Goal: Task Accomplishment & Management: Use online tool/utility

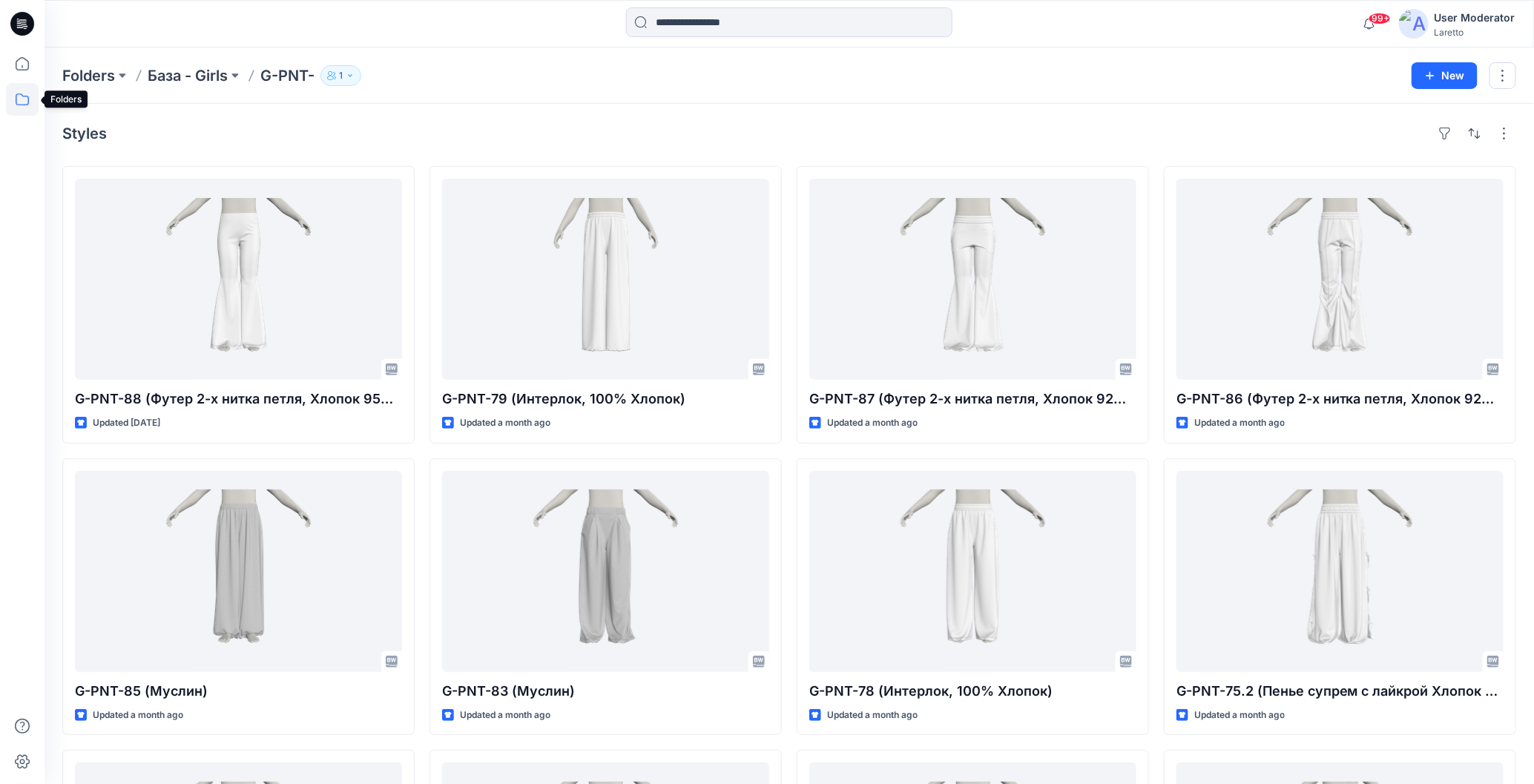
click at [19, 101] on icon at bounding box center [22, 100] width 33 height 33
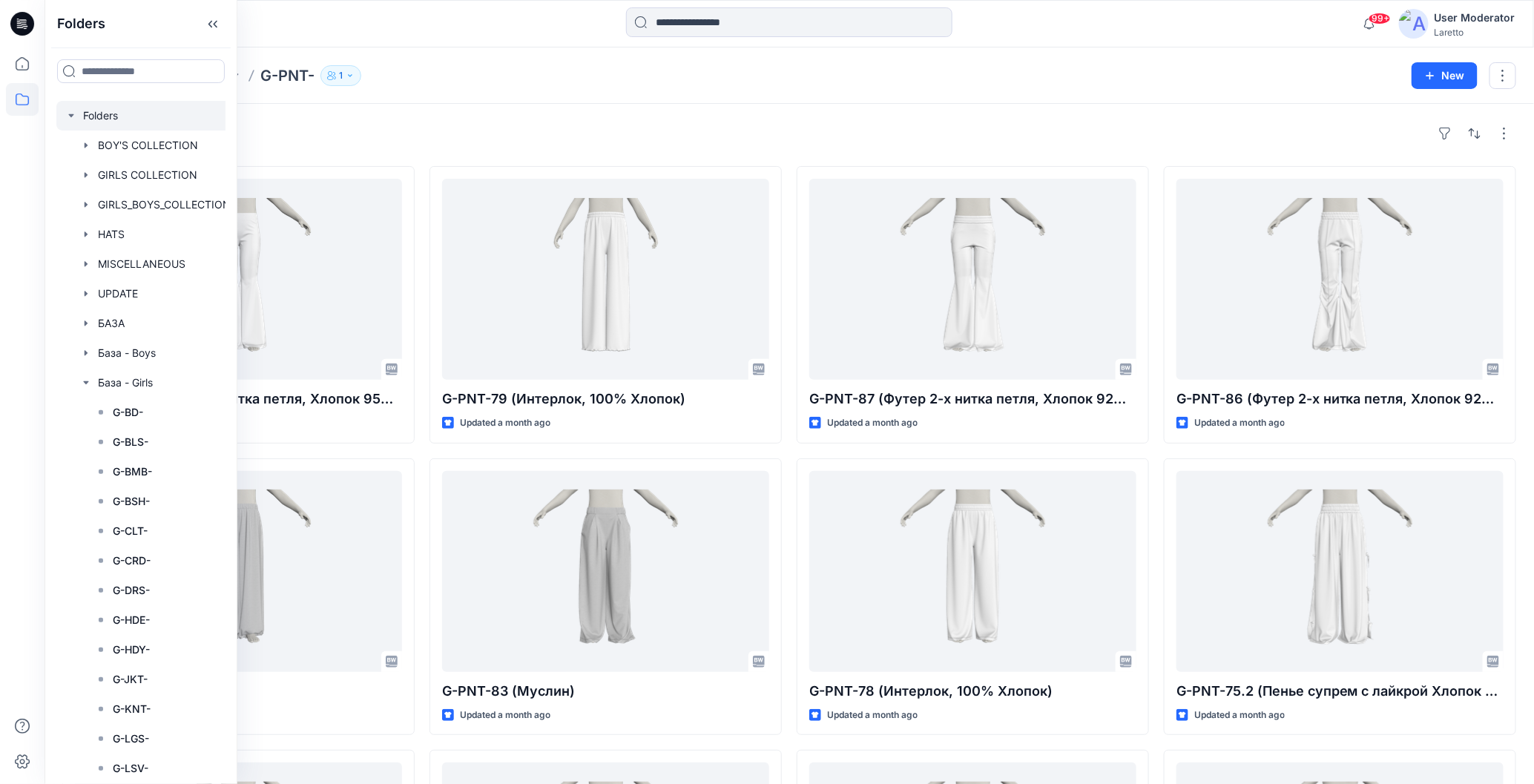
click at [116, 114] on div at bounding box center [160, 115] width 208 height 30
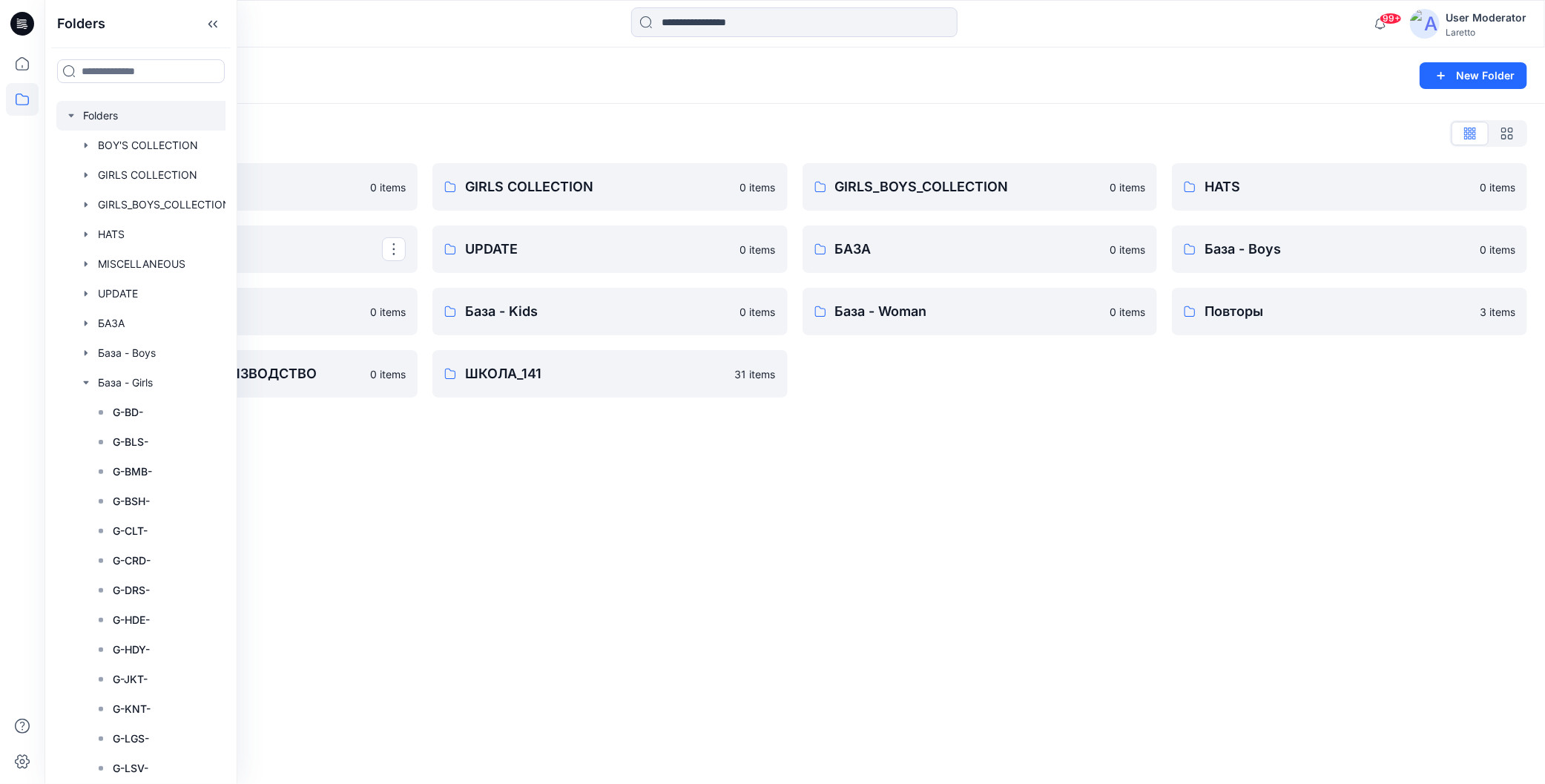
click at [816, 563] on div "Folders New Folder Folders List BOY'S COLLECTION 0 items MISCELLANEOUS База - G…" at bounding box center [795, 415] width 1500 height 736
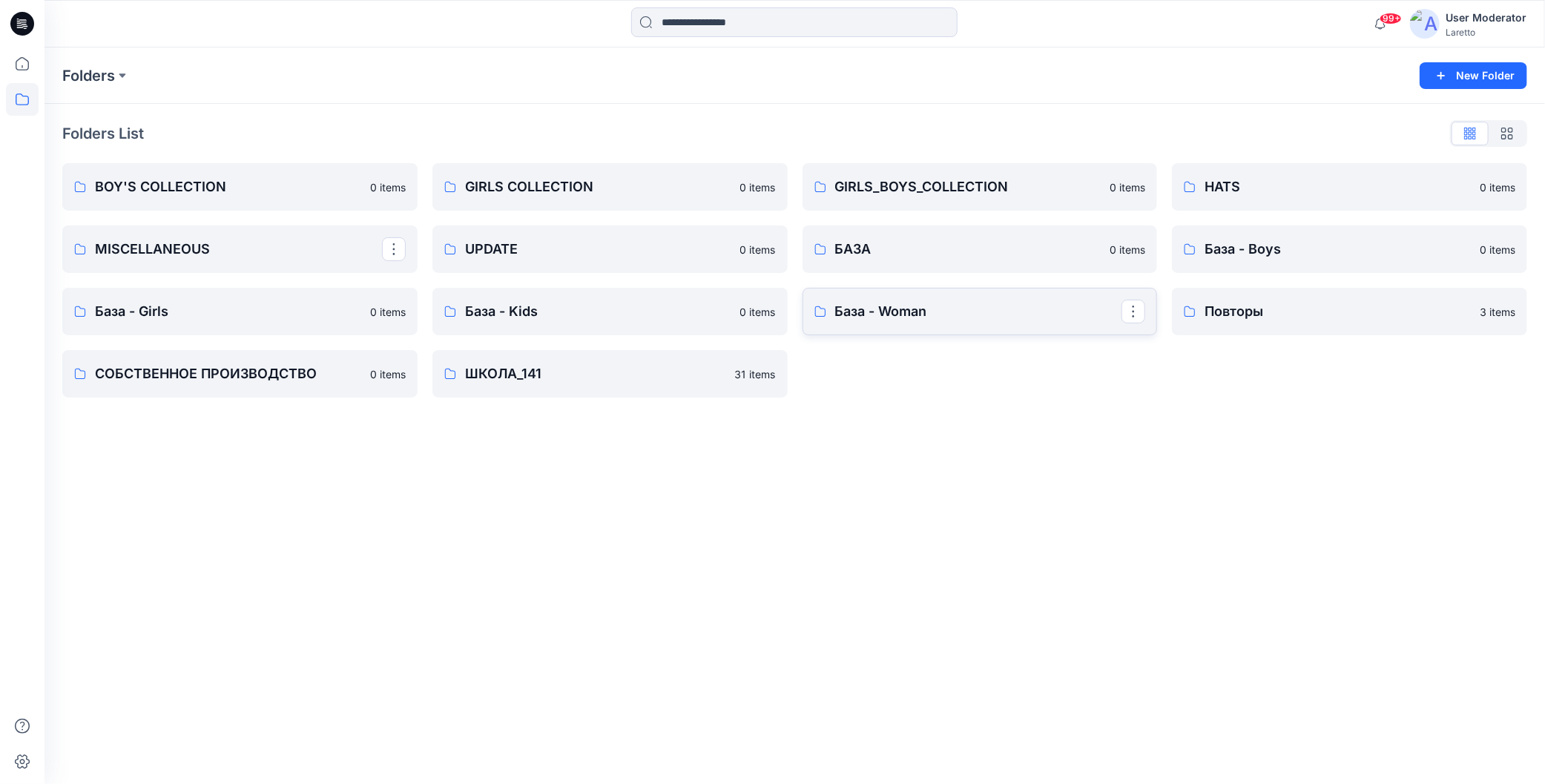
click at [914, 311] on p "База - Woman" at bounding box center [979, 311] width 287 height 21
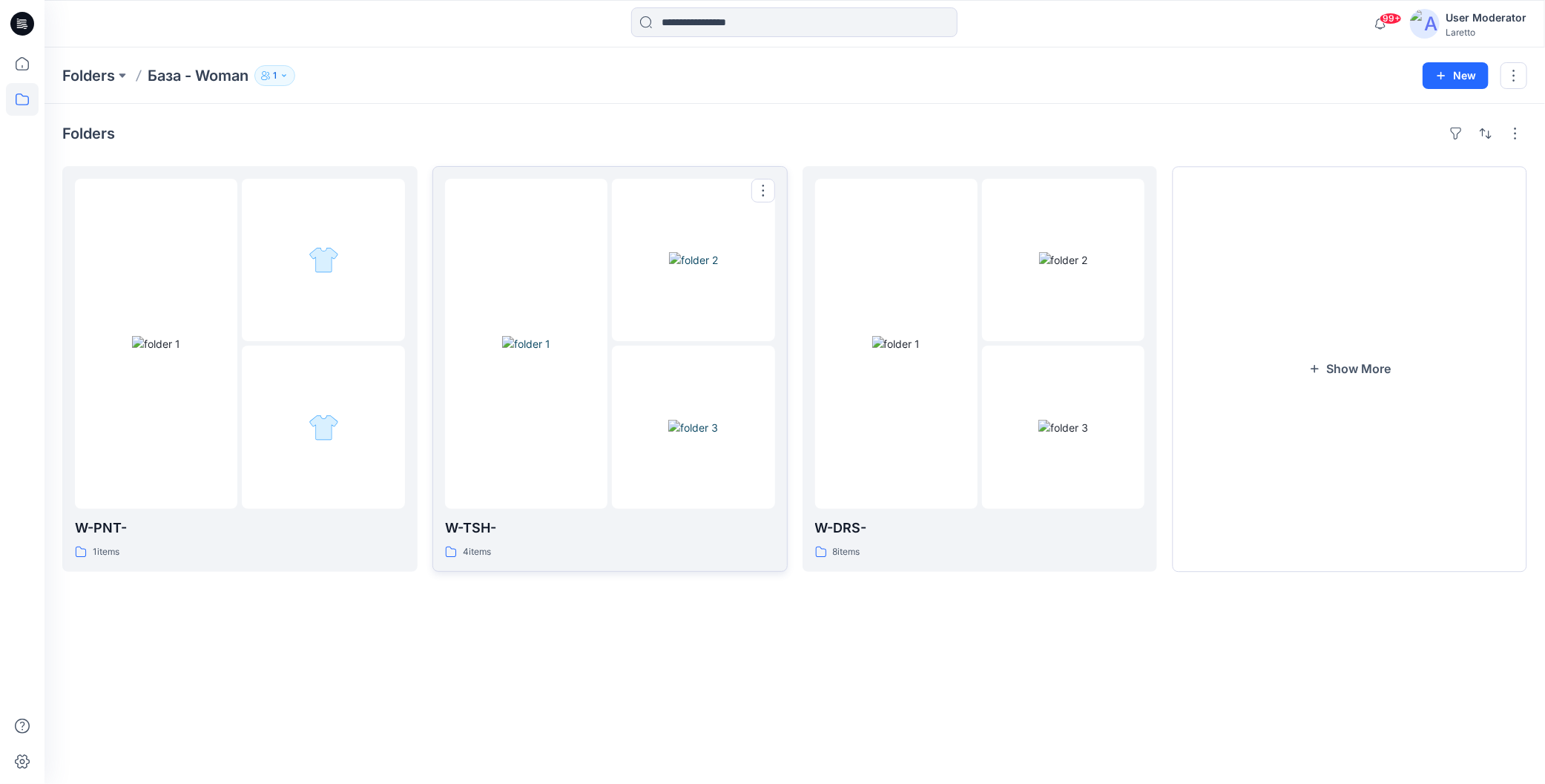
click at [669, 420] on img at bounding box center [693, 427] width 49 height 16
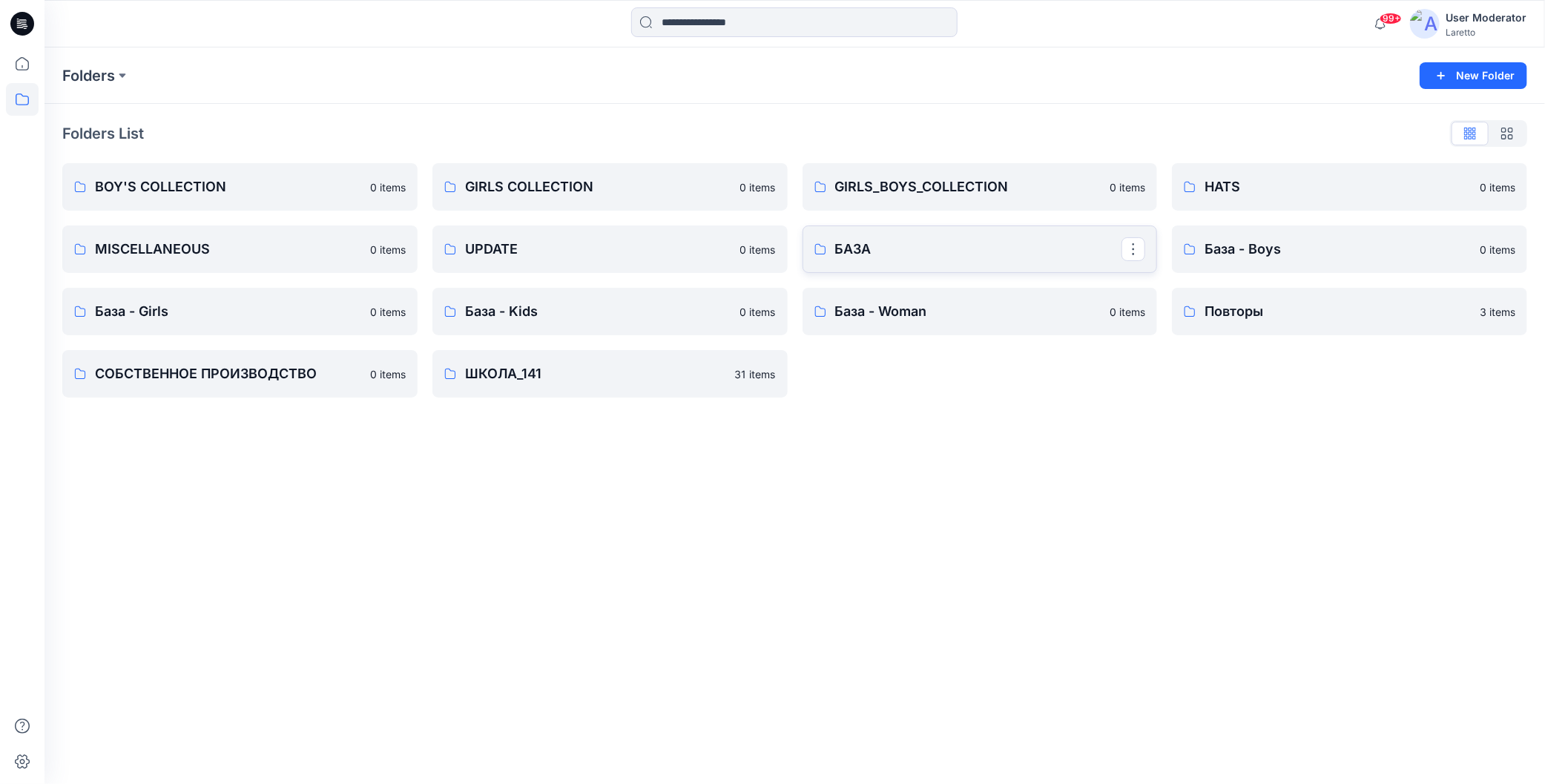
click at [1023, 258] on p "БАЗА" at bounding box center [979, 249] width 287 height 21
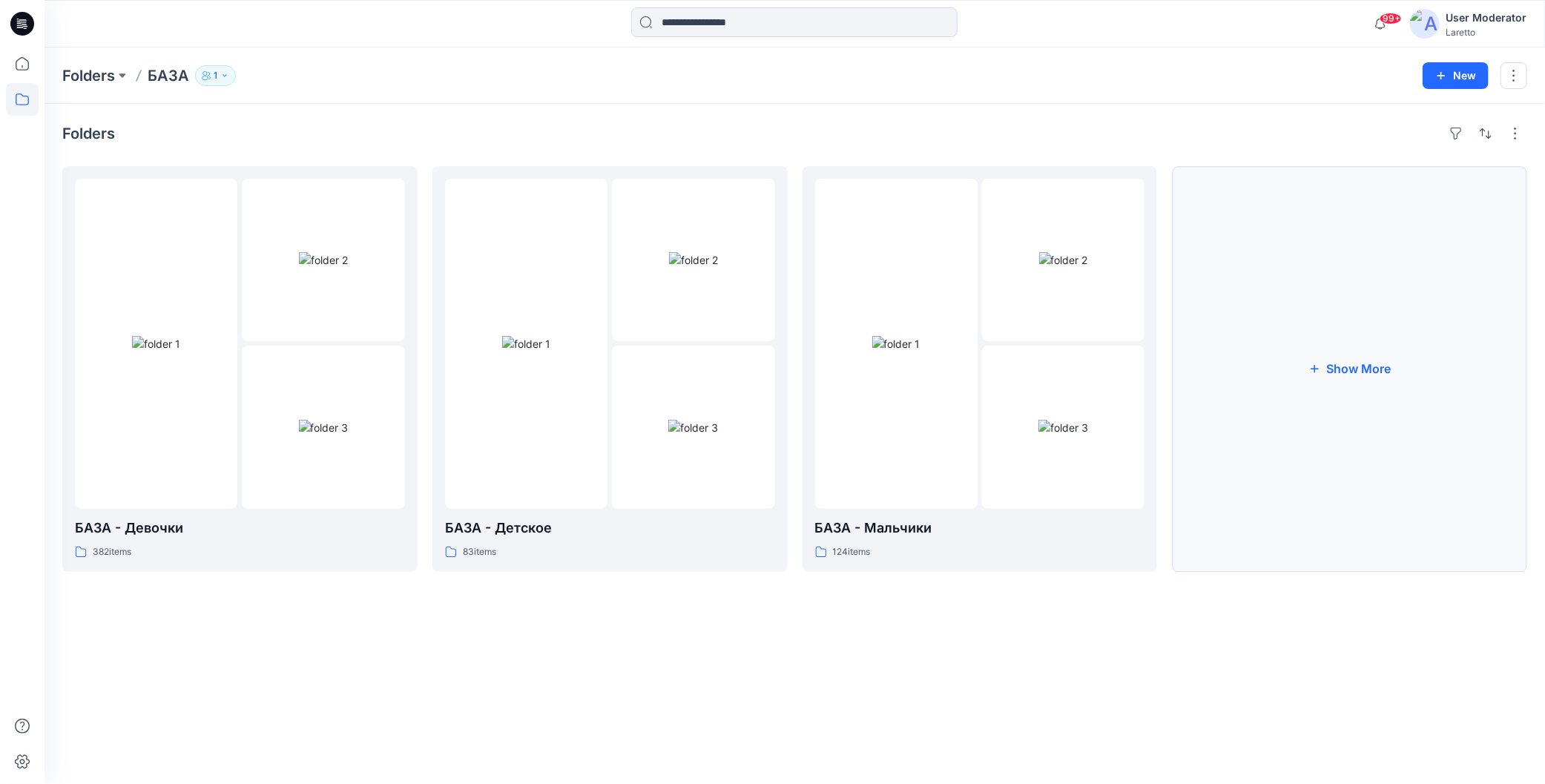
click at [1355, 317] on button "Show More" at bounding box center [1349, 369] width 355 height 406
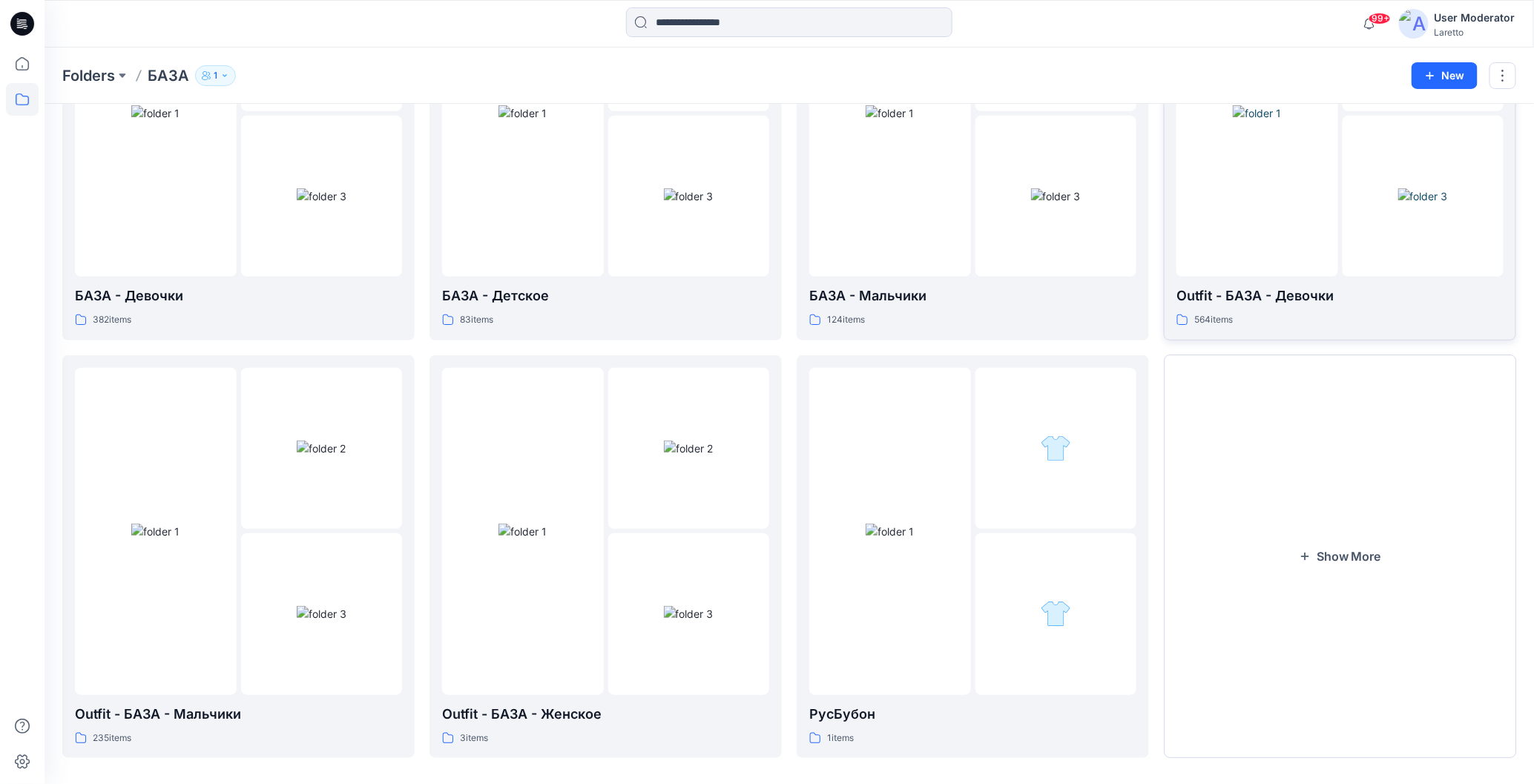
scroll to position [244, 0]
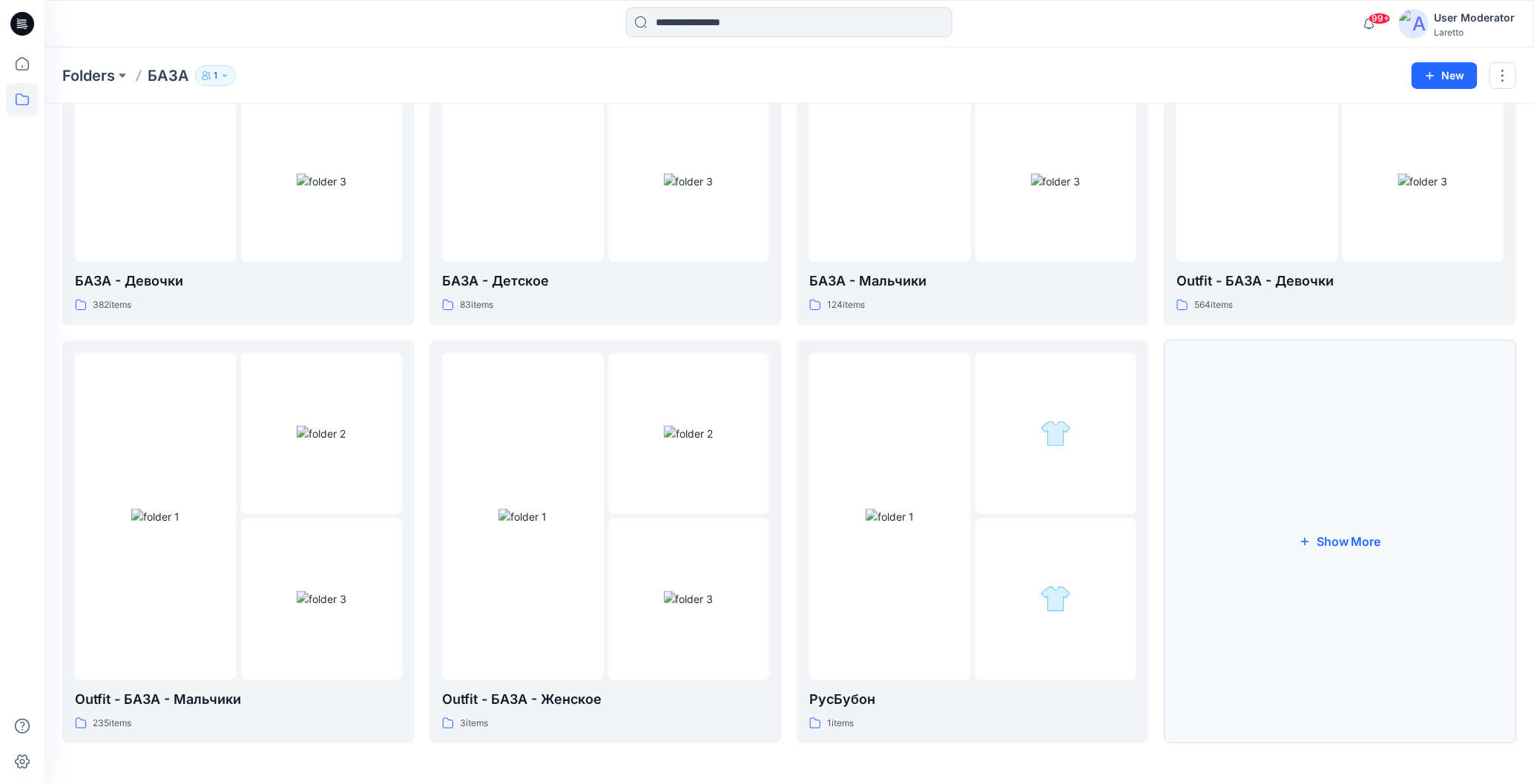
click at [1288, 496] on button "Show More" at bounding box center [1339, 542] width 352 height 403
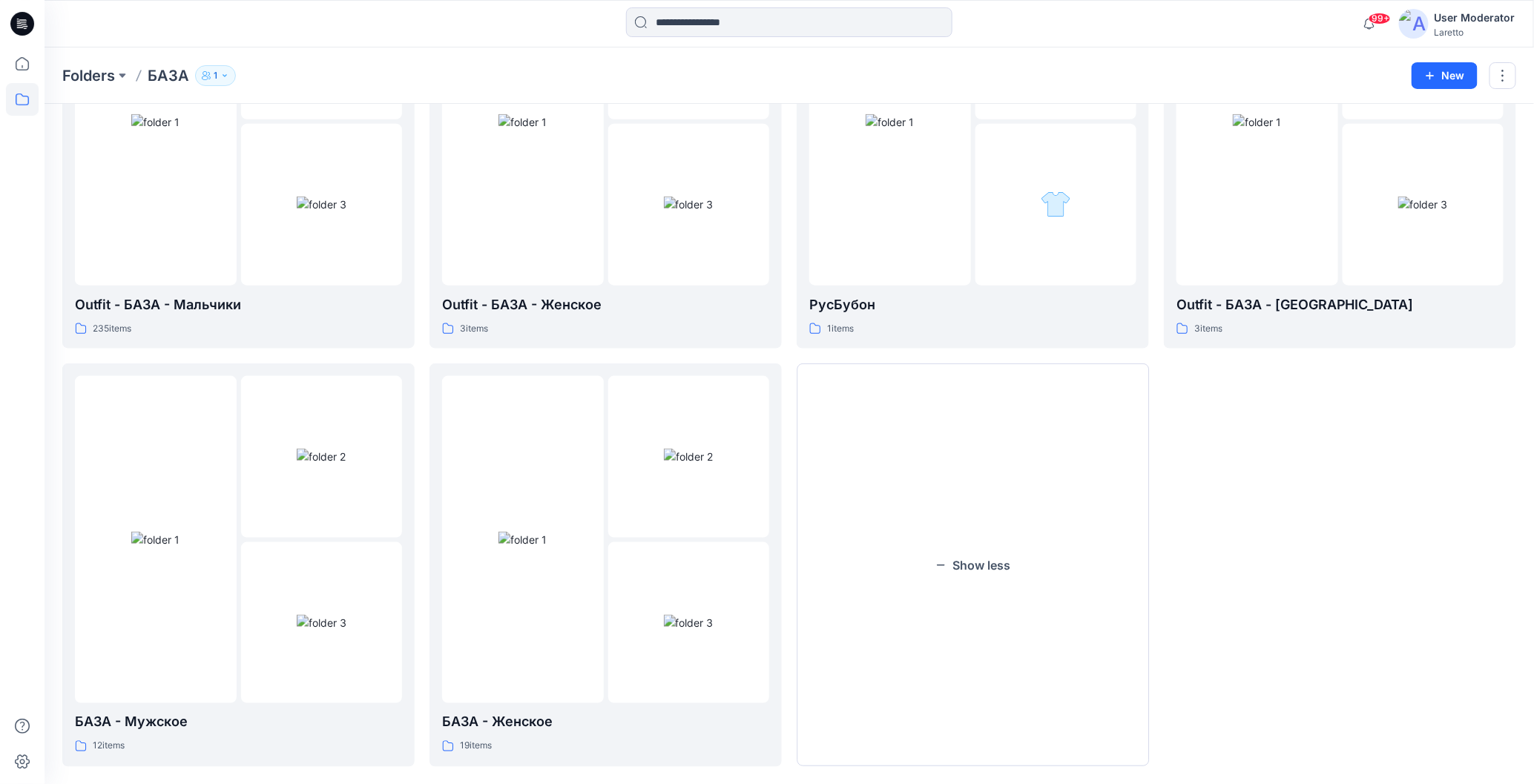
scroll to position [662, 0]
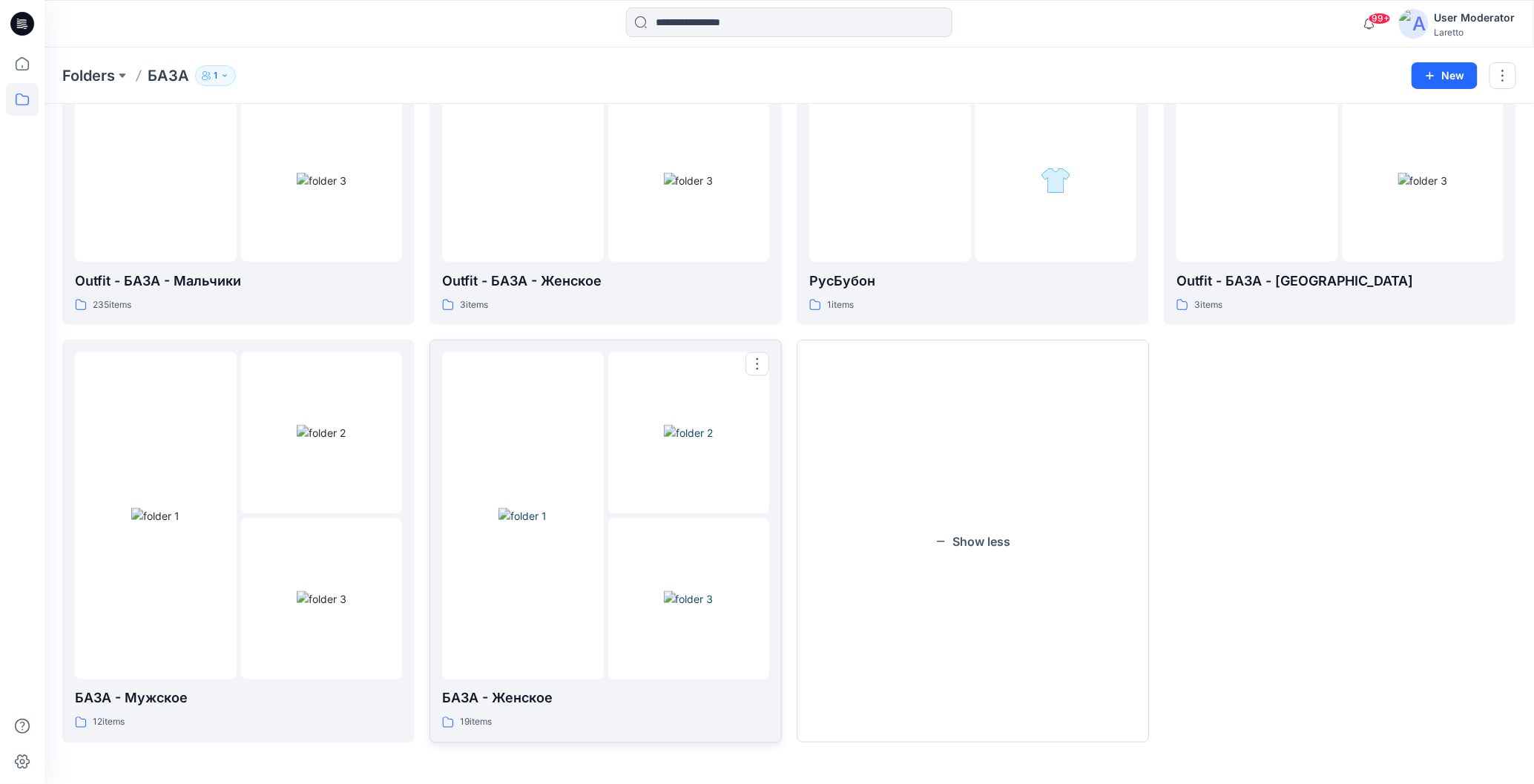
click at [534, 523] on img at bounding box center [523, 515] width 48 height 16
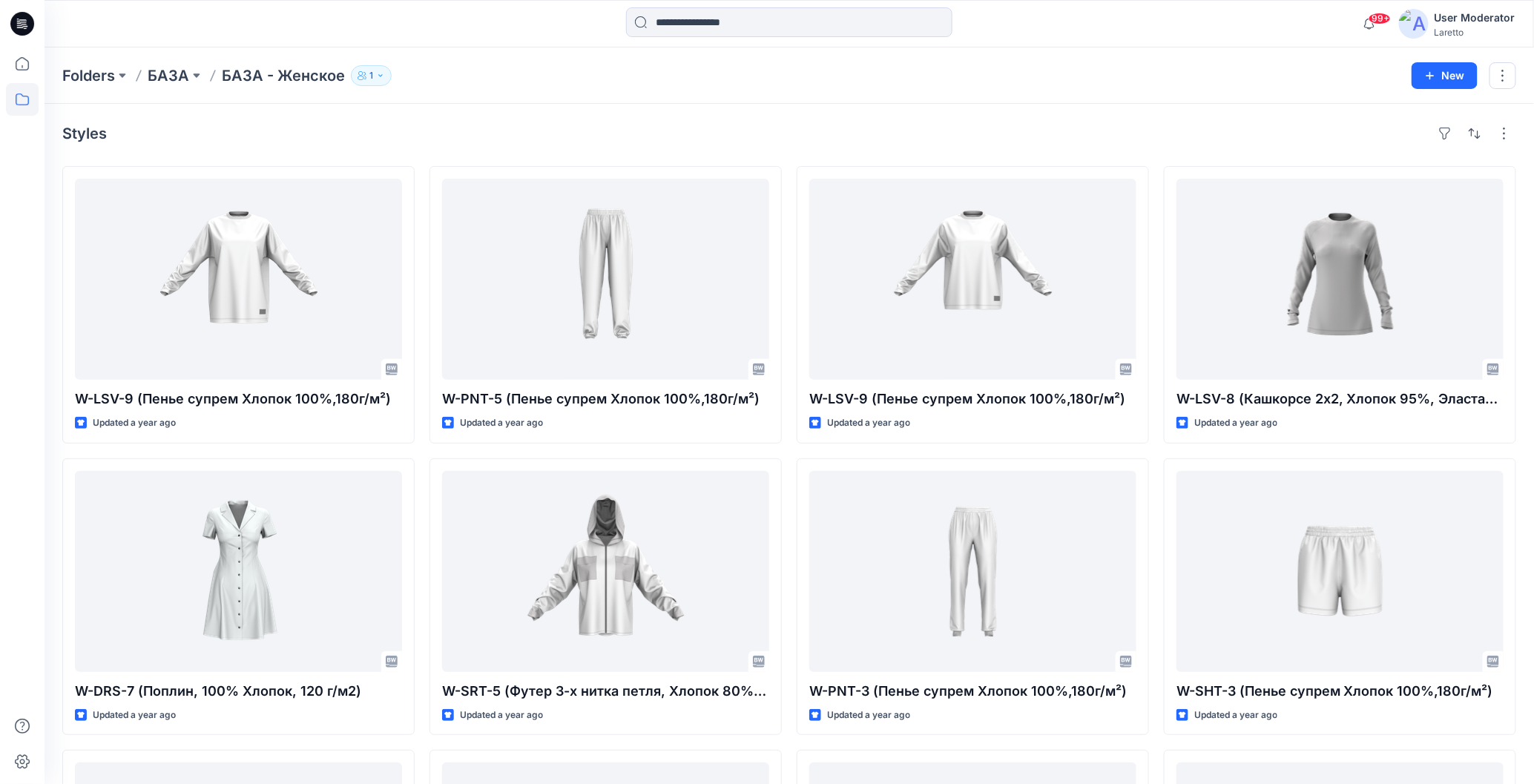
click at [22, 11] on icon at bounding box center [22, 24] width 24 height 48
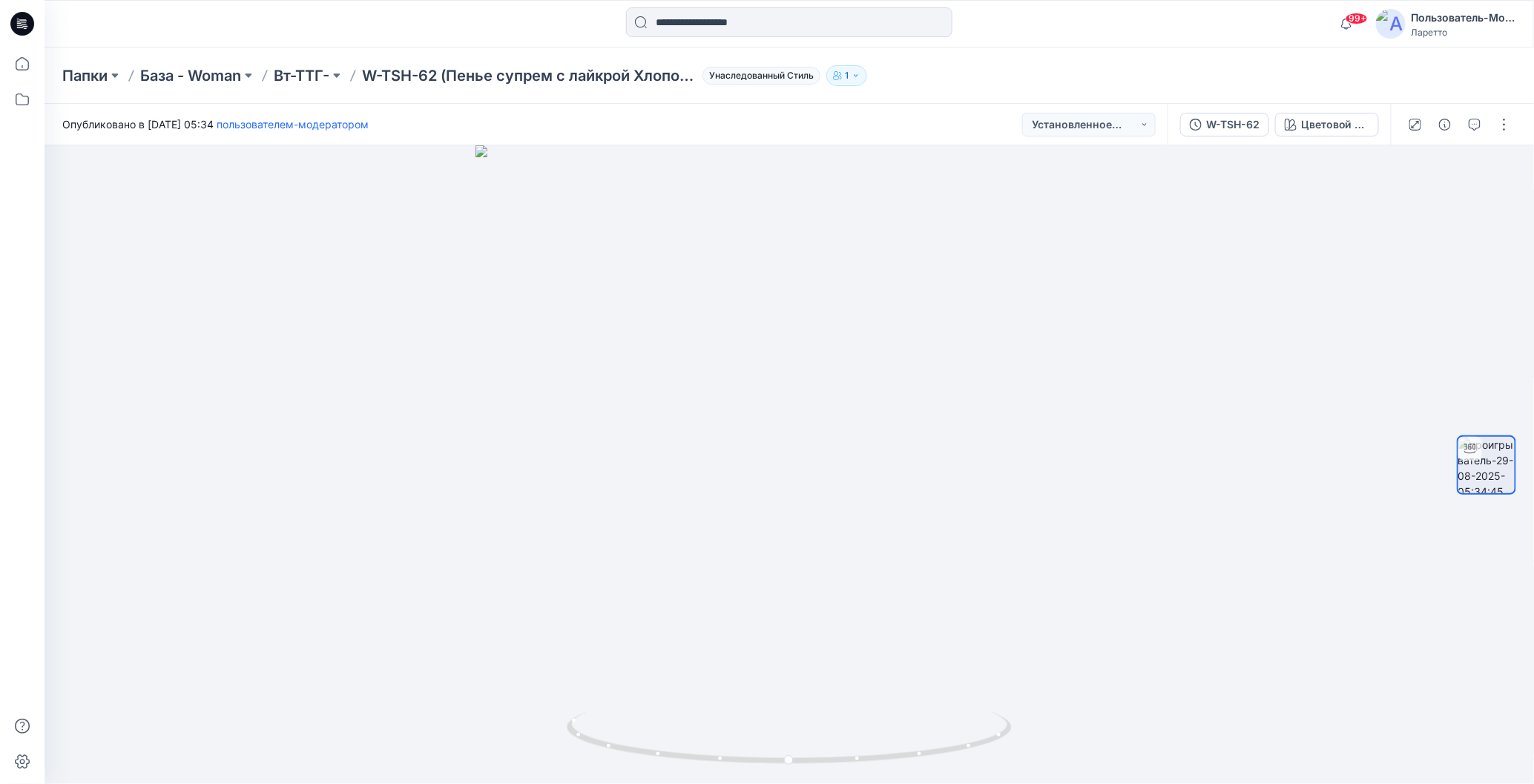
click at [976, 82] on div "Папки База - Woman Вт-ТТГ- W-TSH-62 (Пенье супрем с лайкрой Хлопок 95 % эластан…" at bounding box center [732, 75] width 1339 height 21
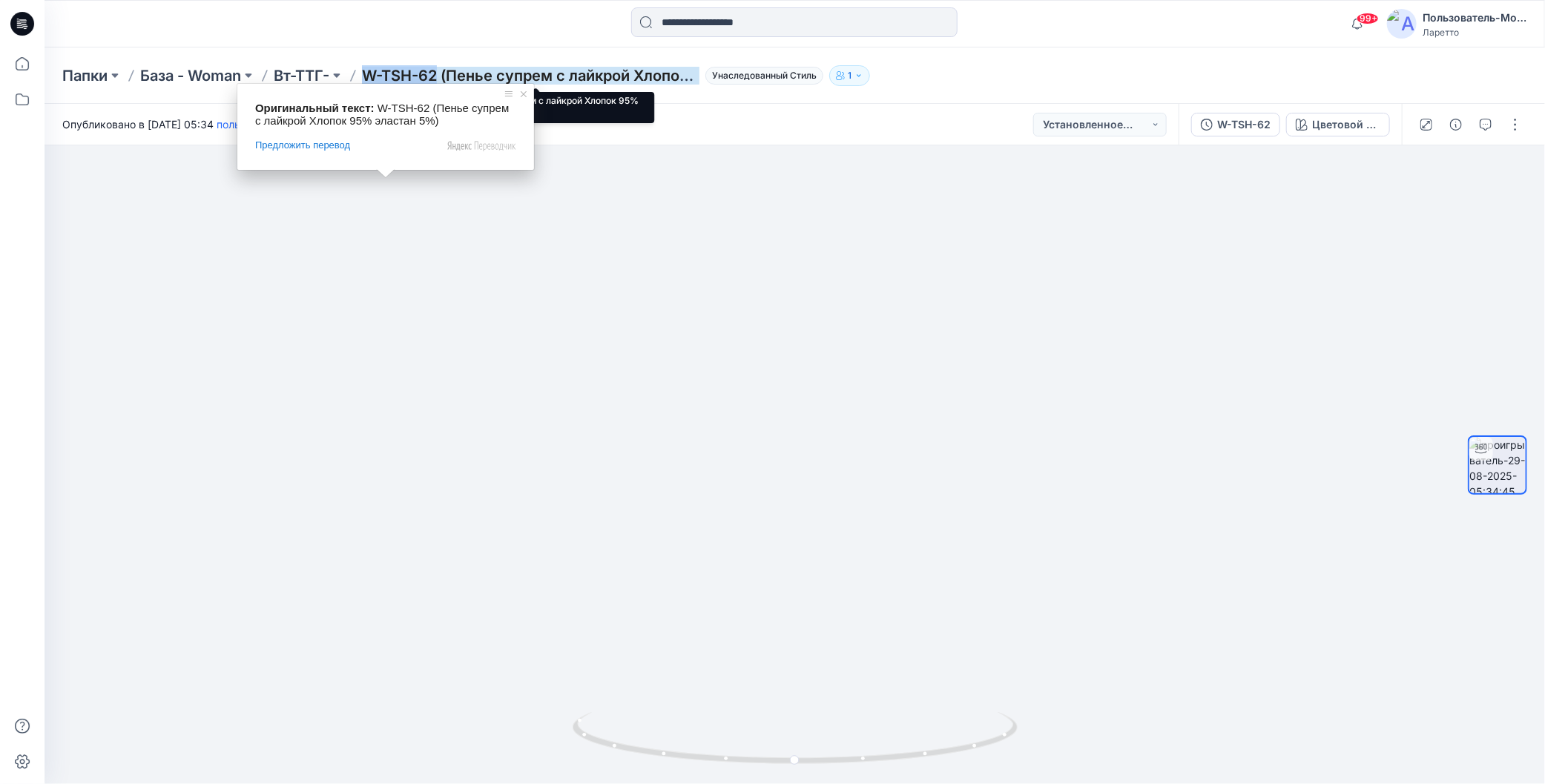
drag, startPoint x: 368, startPoint y: 57, endPoint x: 440, endPoint y: 69, distance: 73.0
click at [440, 69] on div "Папки База - Woman Вт-ТТГ- W-TSH-62 (Пенье супрем с лайкрой Хлопок 95 % эластан…" at bounding box center [795, 76] width 1500 height 56
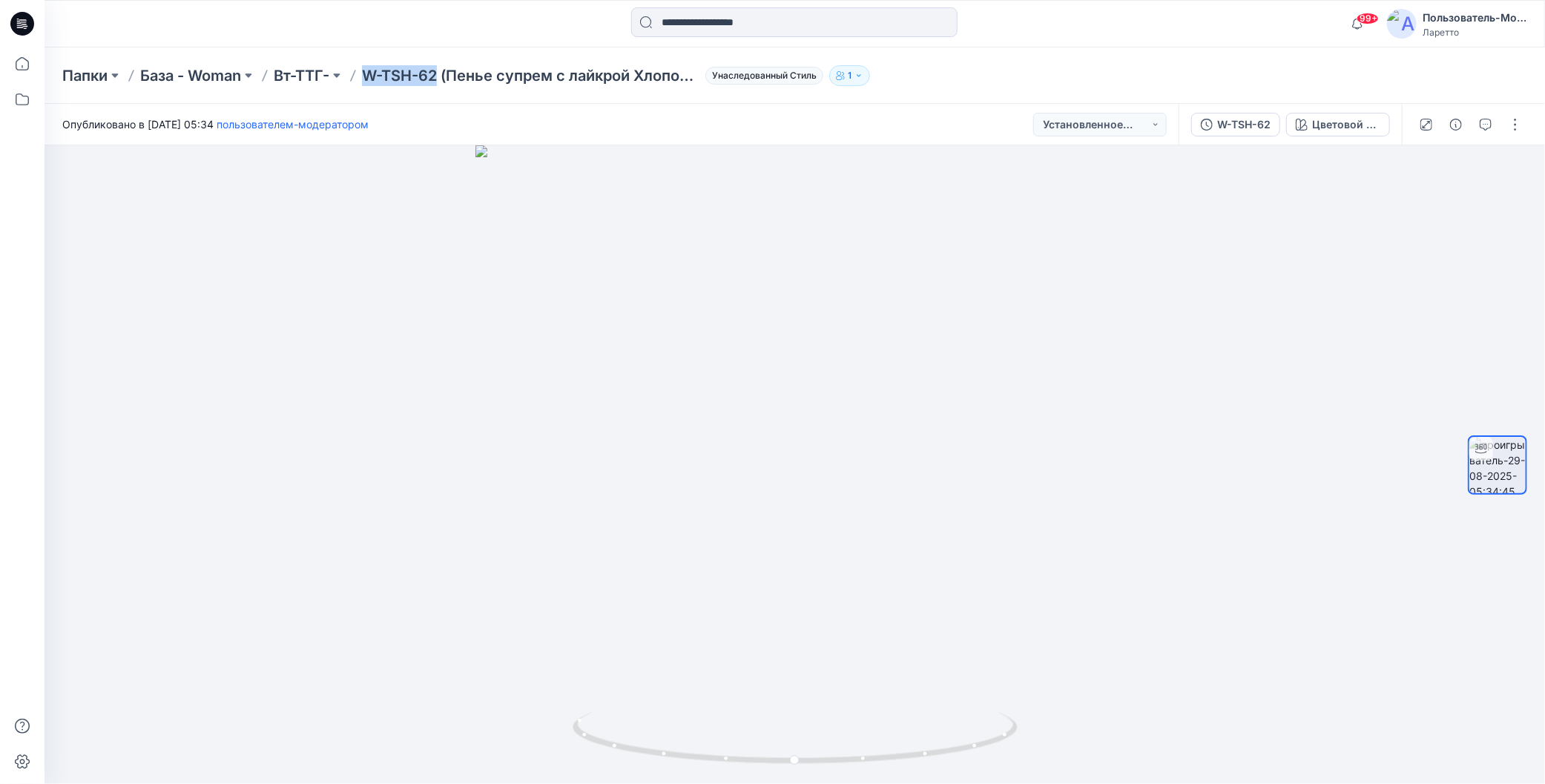
copy ya-tr-span "W-TSH-62"
click at [1520, 122] on button "button" at bounding box center [1514, 124] width 24 height 24
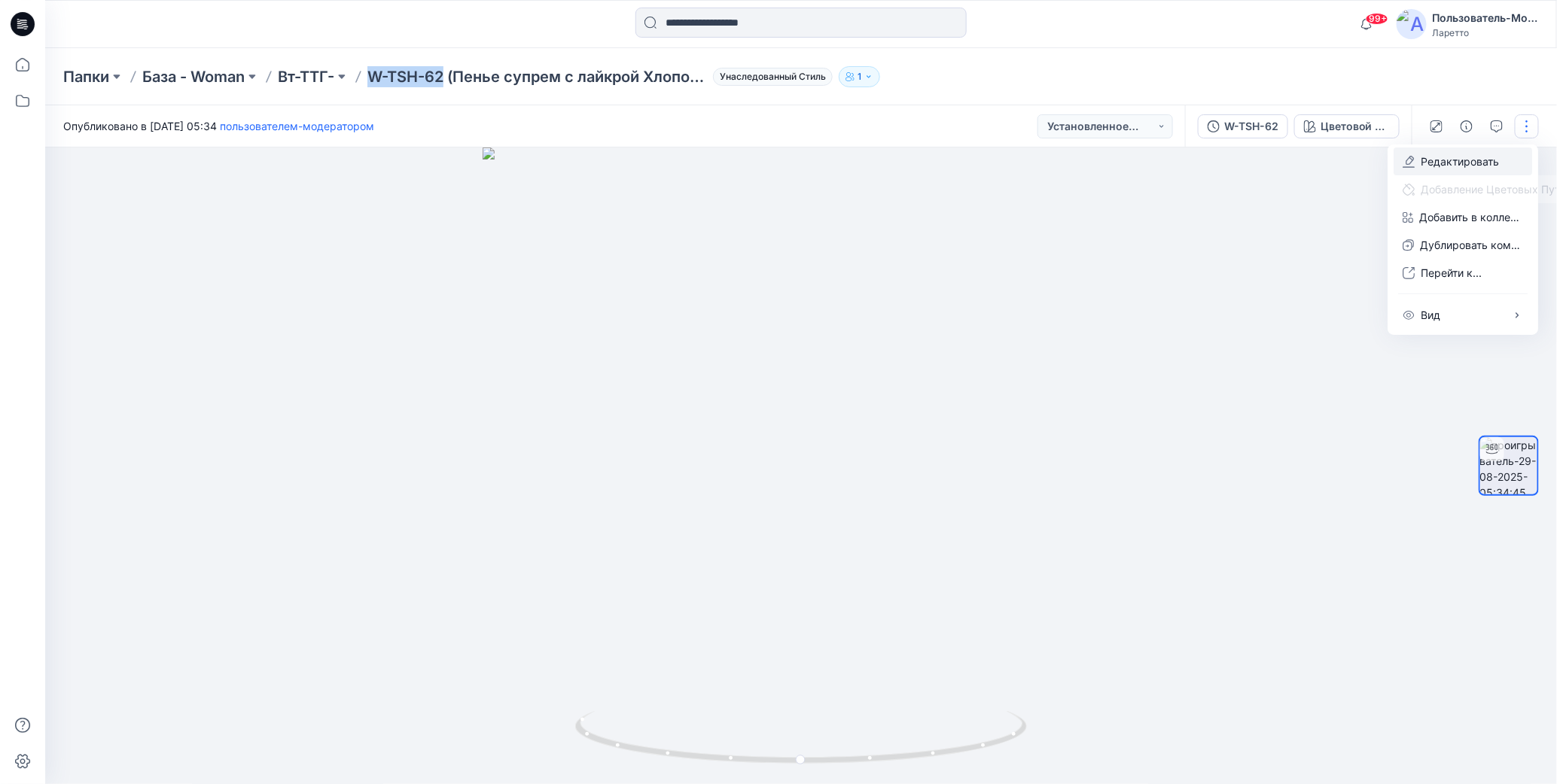
click at [1414, 159] on icon "button" at bounding box center [1409, 161] width 12 height 12
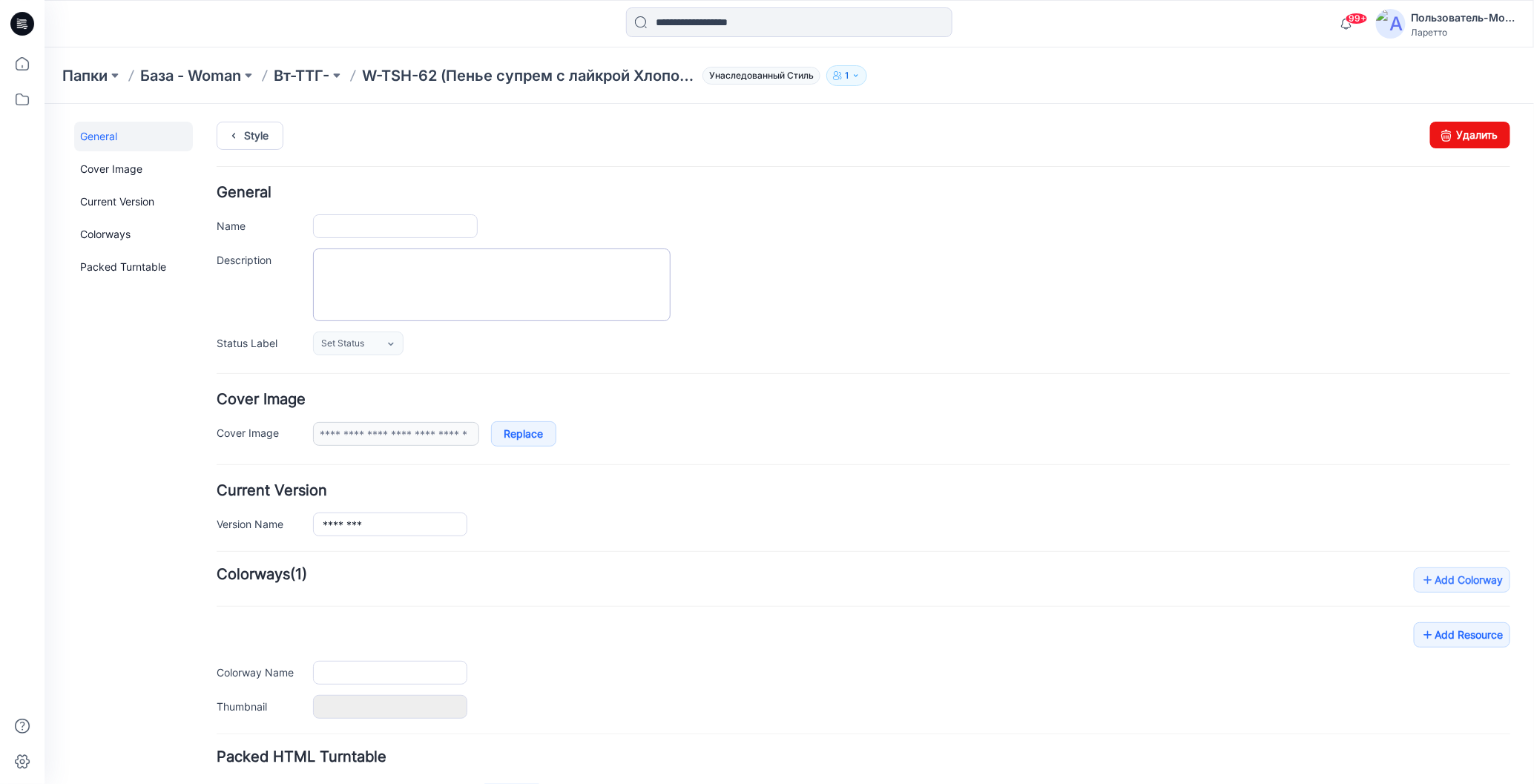
type input "**********"
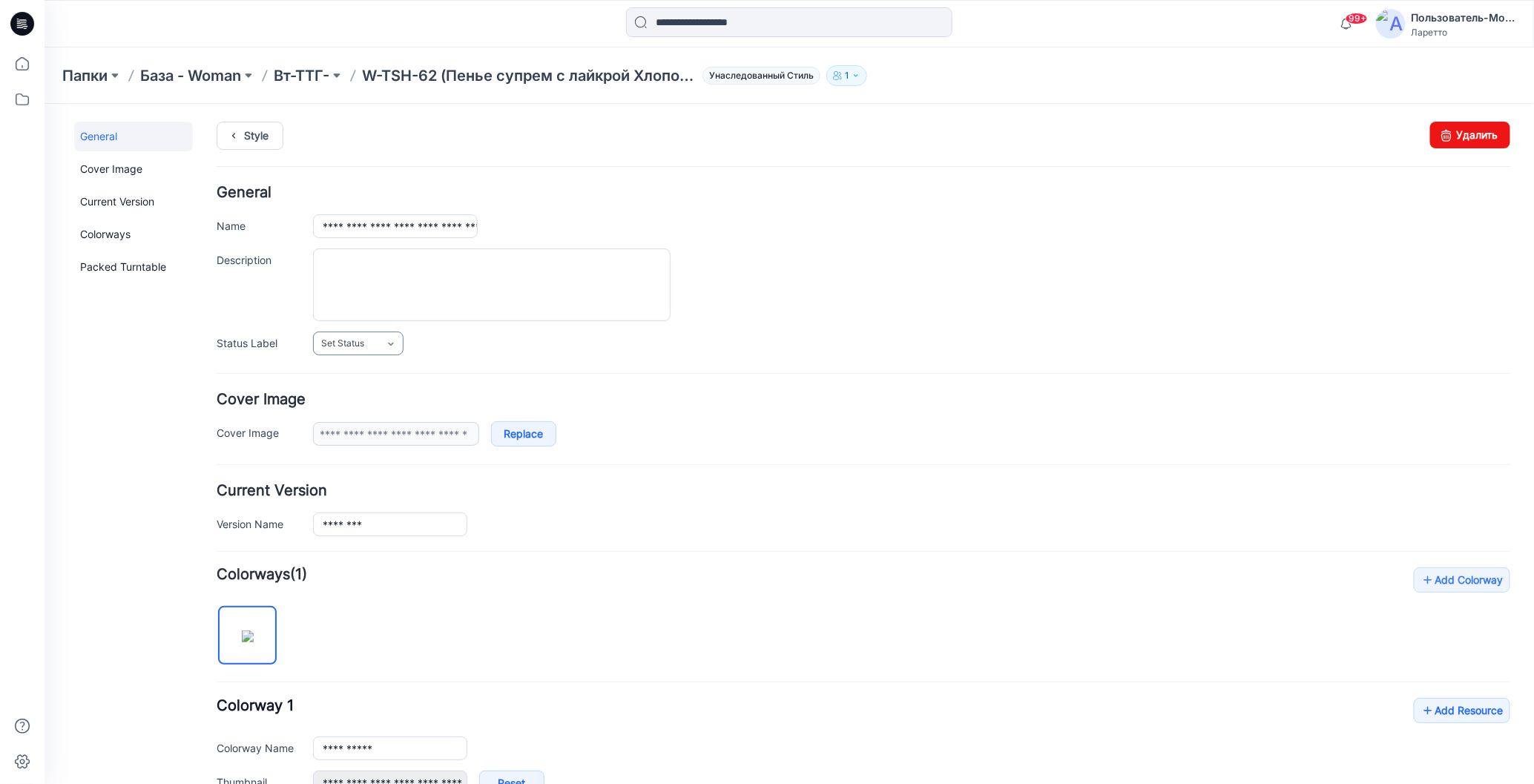
click at [377, 336] on link "Set Status" at bounding box center [358, 342] width 91 height 24
click at [361, 401] on link "Конструктор [PERSON_NAME]" at bounding box center [389, 406] width 148 height 31
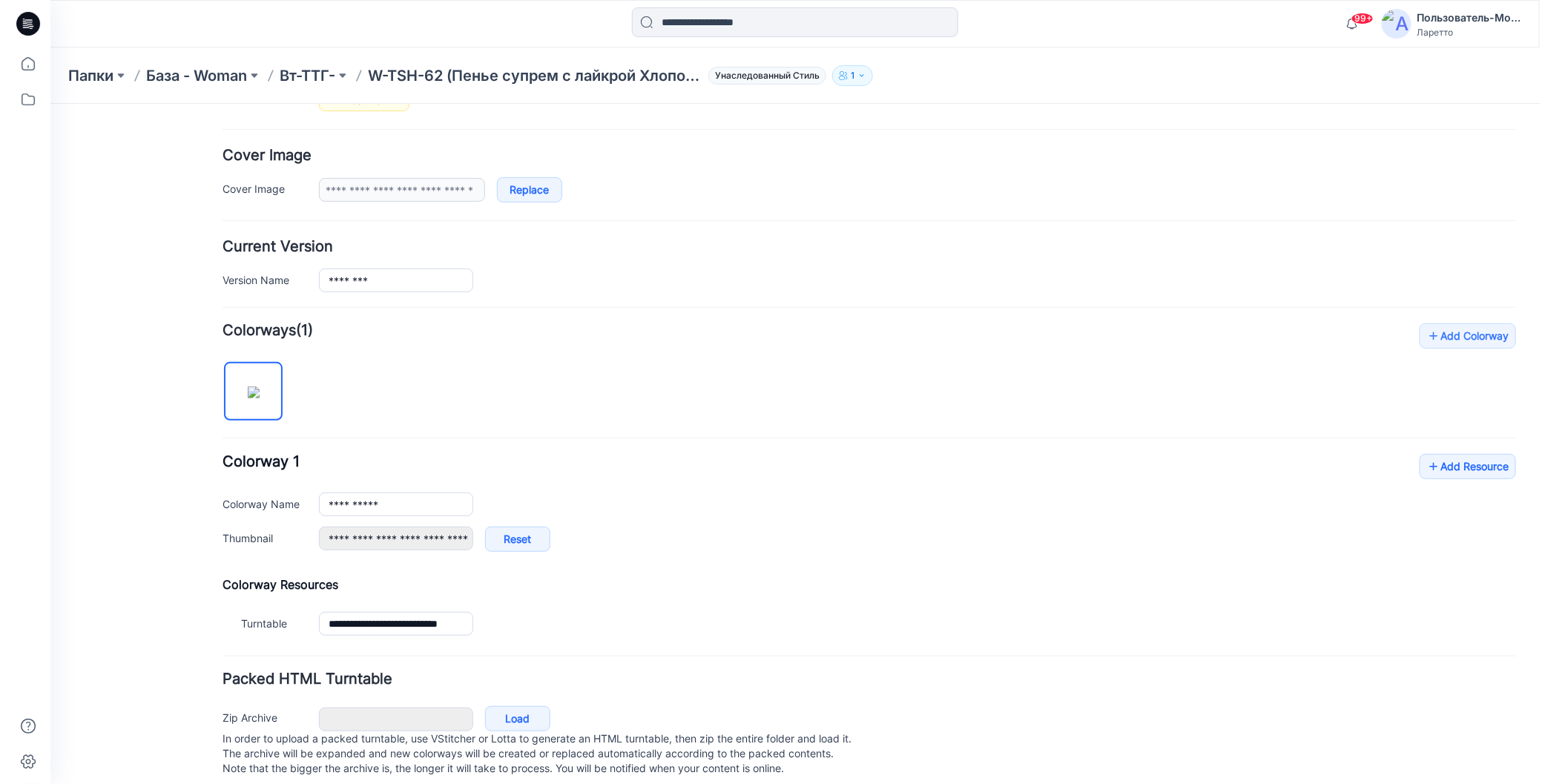
scroll to position [264, 0]
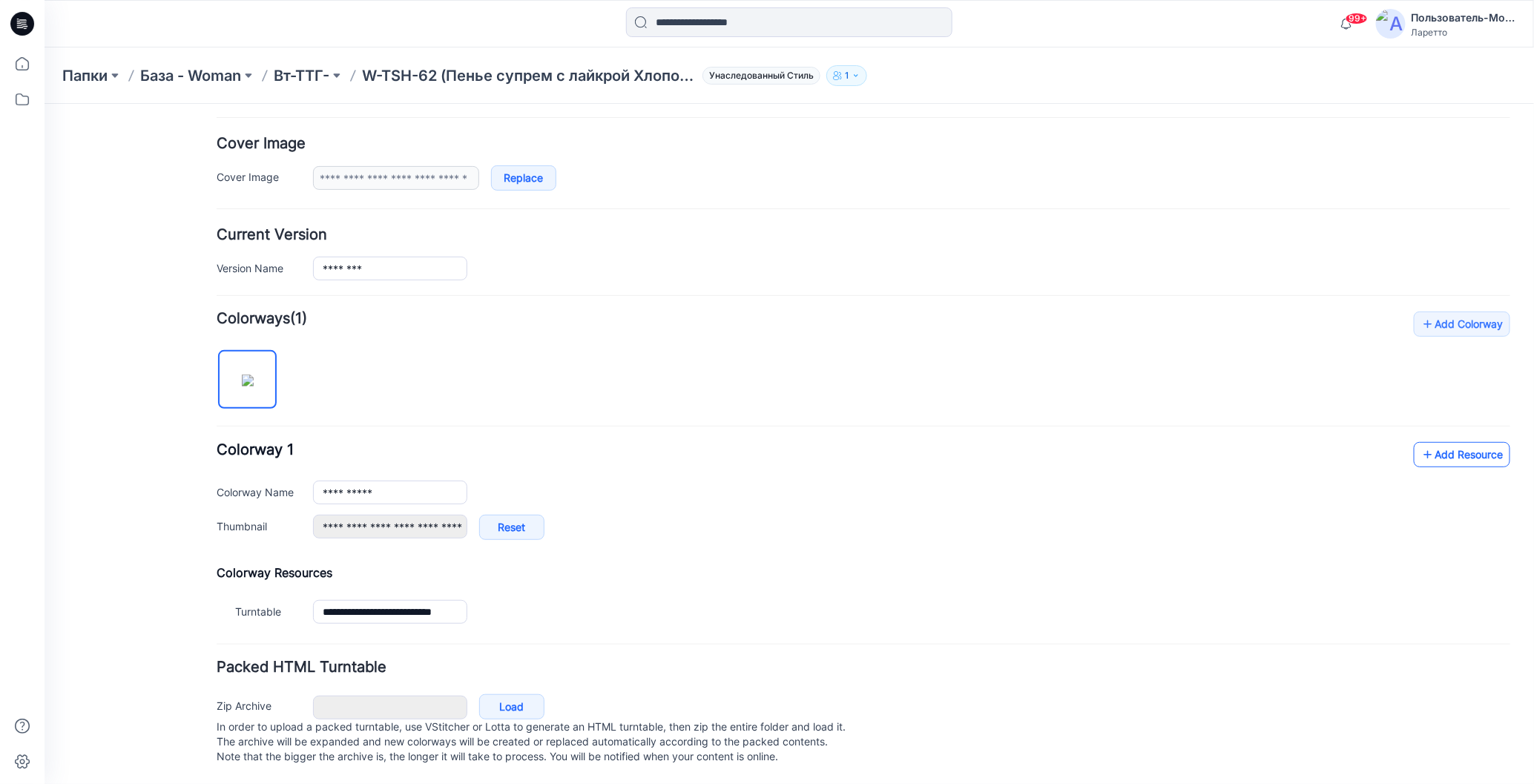
click at [1424, 441] on link "Add Resource" at bounding box center [1461, 453] width 96 height 26
click at [1431, 442] on icon at bounding box center [1438, 453] width 15 height 24
